Goal: Obtain resource: Obtain resource

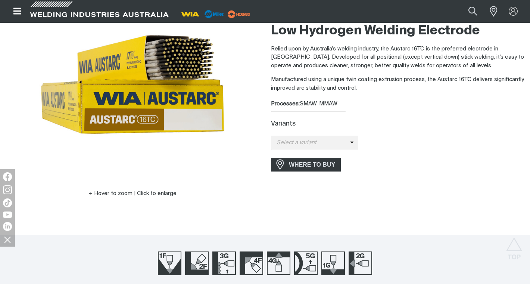
scroll to position [65, 0]
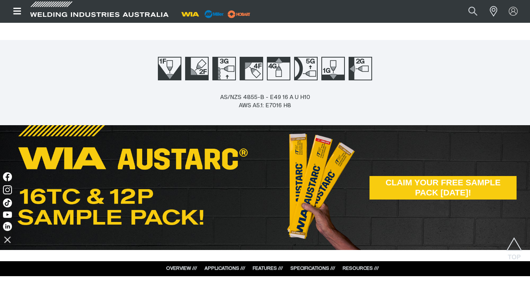
click at [383, 183] on span "CLAIM YOUR FREE SAMPLE PACK [DATE]!" at bounding box center [443, 188] width 147 height 24
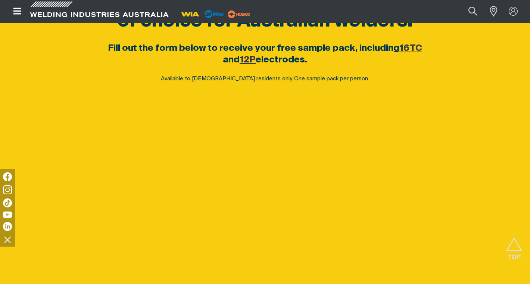
scroll to position [372, 0]
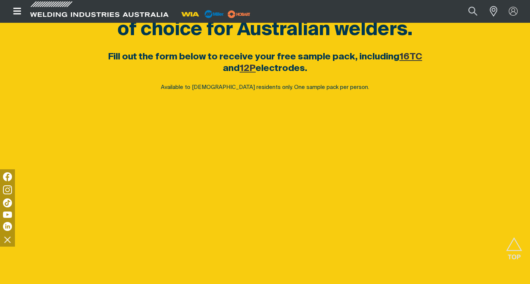
click at [328, 89] on span "Available to Australian residents only. One sample pack per person." at bounding box center [265, 87] width 208 height 6
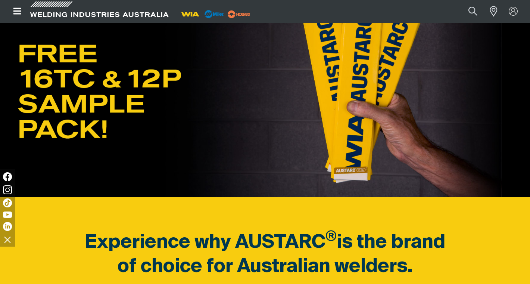
scroll to position [323, 0]
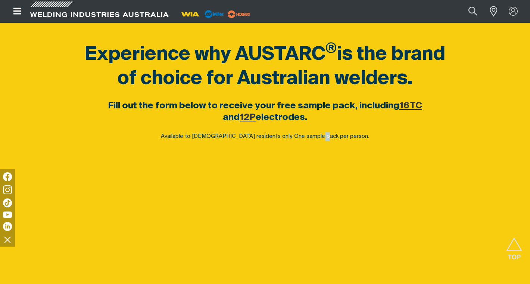
click at [249, 117] on u "12P" at bounding box center [248, 117] width 16 height 9
